Goal: Task Accomplishment & Management: Manage account settings

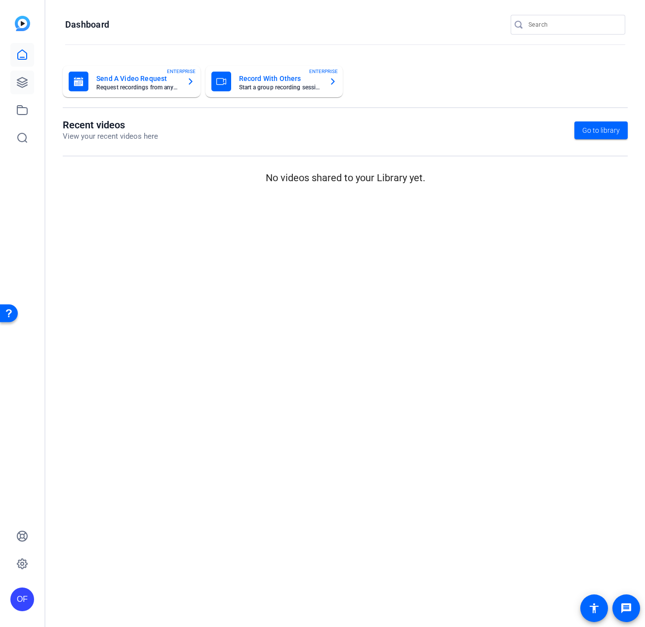
click at [23, 82] on icon at bounding box center [22, 83] width 10 height 10
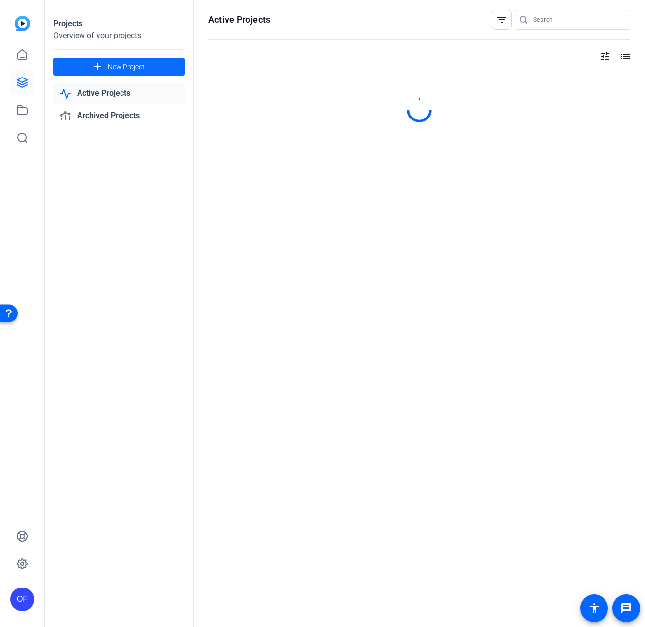
click at [165, 71] on span at bounding box center [118, 67] width 131 height 24
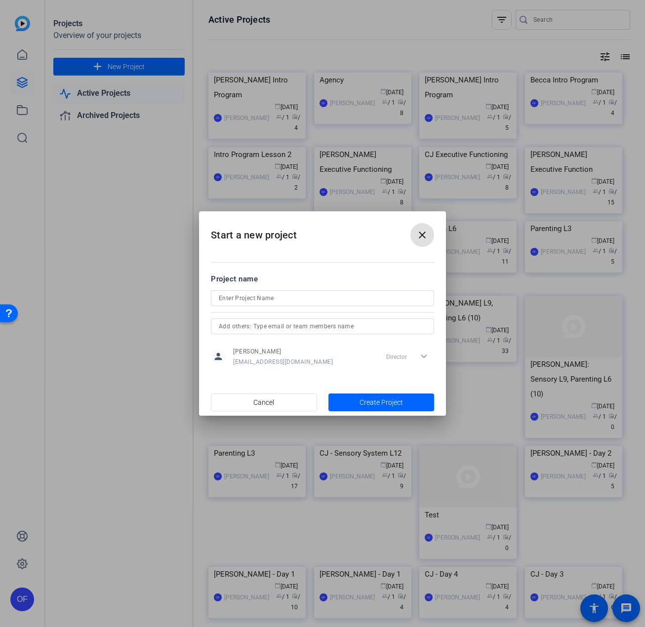
click at [279, 293] on input at bounding box center [322, 298] width 207 height 12
click at [412, 218] on h2 "Start a new project close" at bounding box center [322, 231] width 247 height 40
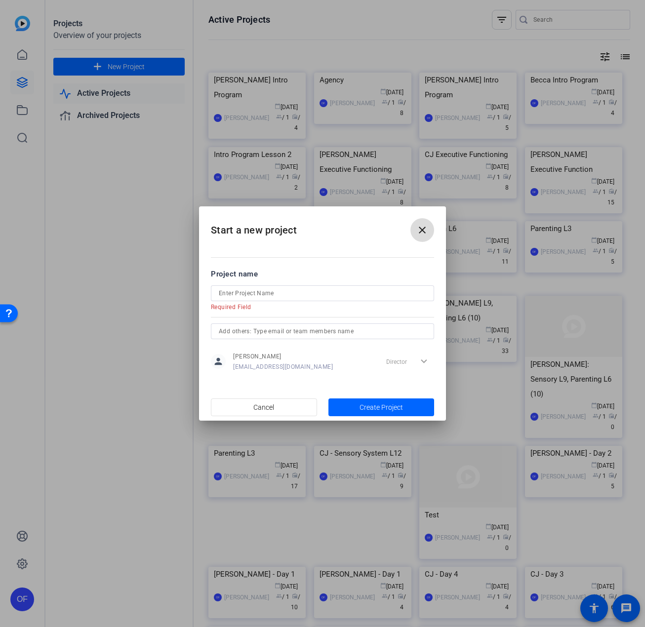
click at [425, 224] on mat-icon "close" at bounding box center [422, 230] width 12 height 12
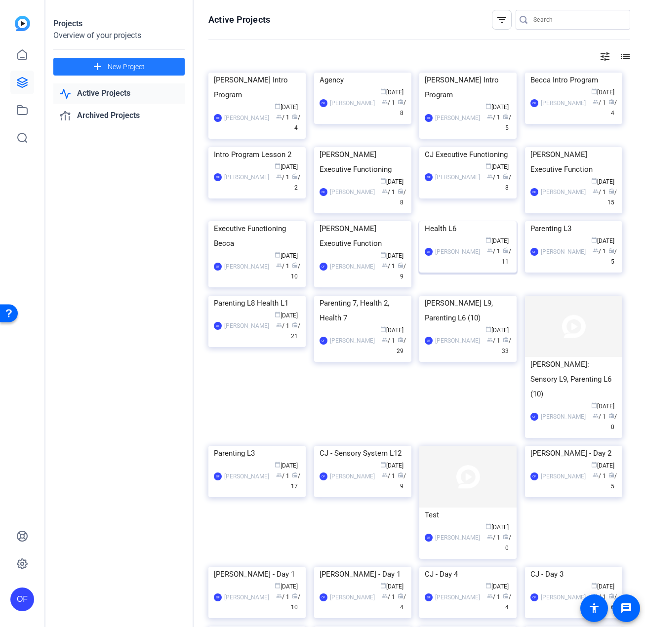
click at [453, 236] on div "Health L6" at bounding box center [468, 228] width 86 height 15
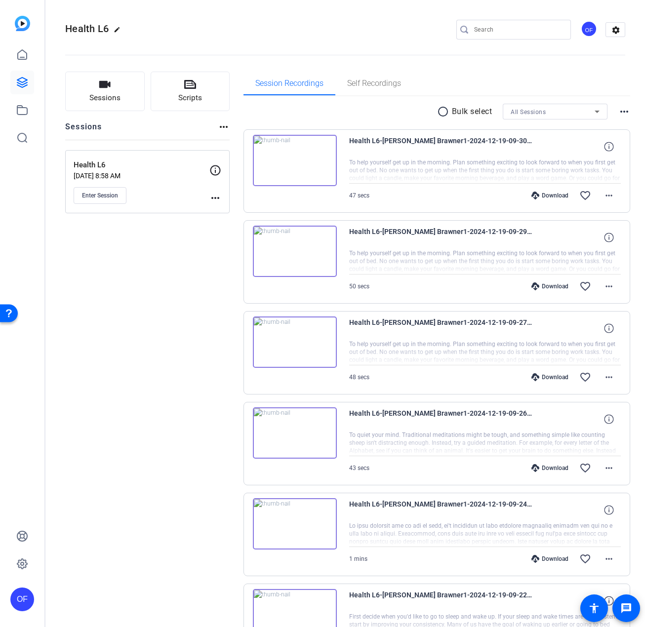
click at [212, 196] on mat-icon "more_horiz" at bounding box center [215, 198] width 12 height 12
click at [161, 197] on div at bounding box center [322, 313] width 645 height 627
click at [207, 194] on div "Enter Session" at bounding box center [142, 195] width 136 height 17
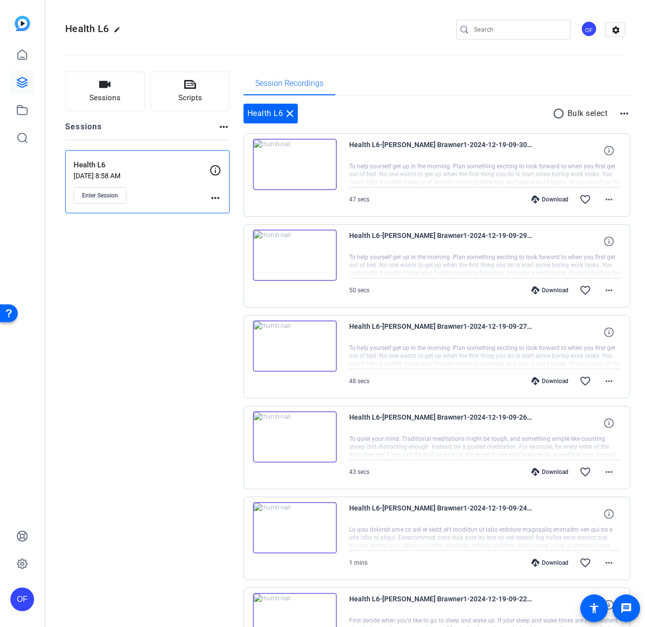
click at [218, 201] on mat-icon "more_horiz" at bounding box center [215, 198] width 12 height 12
click at [222, 212] on span "Edit Session" at bounding box center [239, 212] width 45 height 12
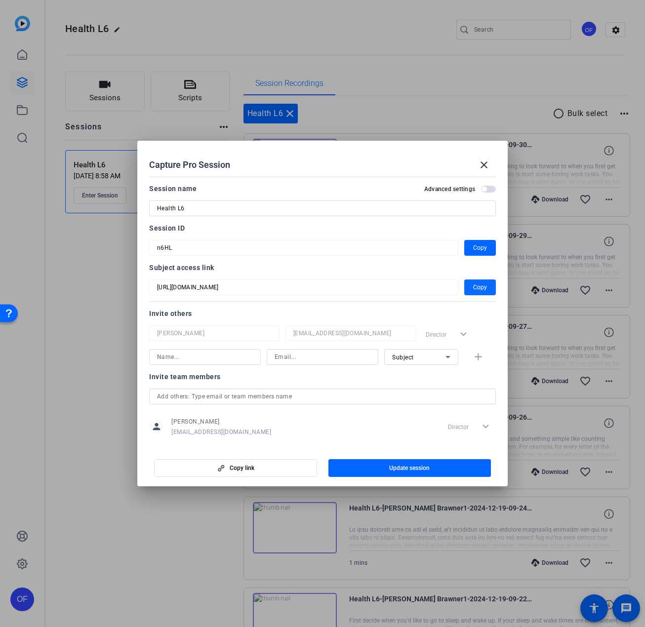
click at [473, 290] on span "Copy" at bounding box center [480, 287] width 14 height 12
click at [483, 161] on mat-icon "close" at bounding box center [484, 165] width 12 height 12
